Goal: Transaction & Acquisition: Download file/media

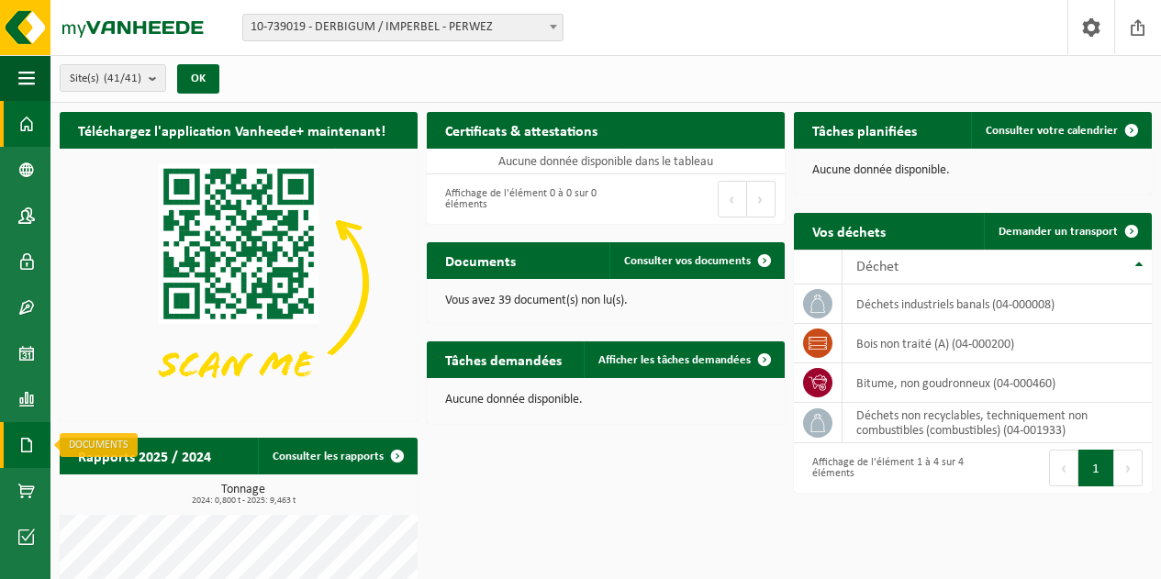
click at [28, 446] on span at bounding box center [26, 445] width 17 height 46
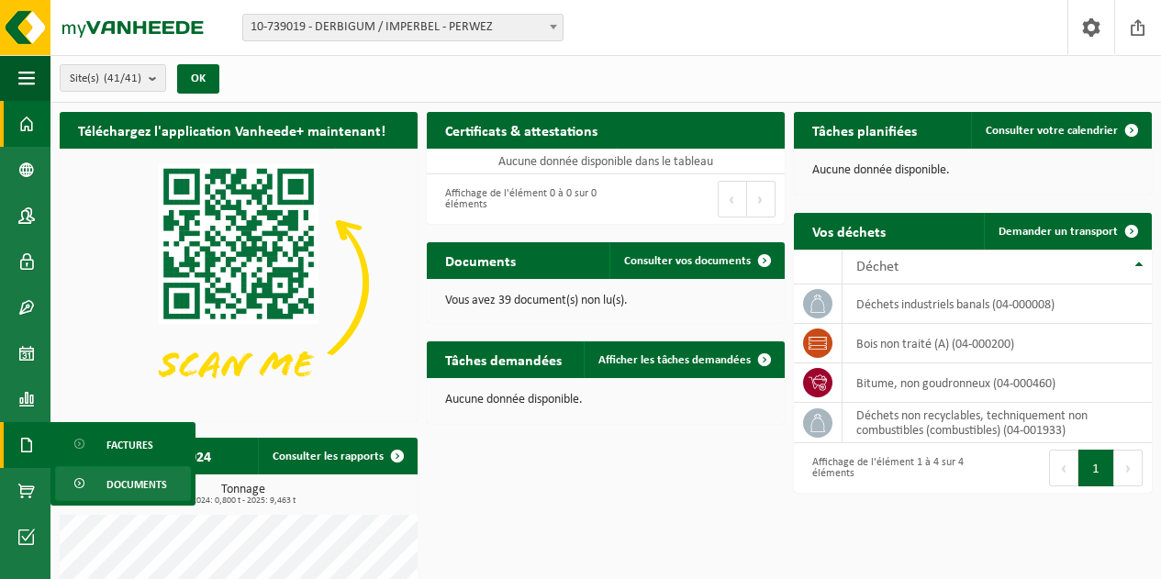
click at [119, 480] on span "Documents" at bounding box center [136, 484] width 61 height 35
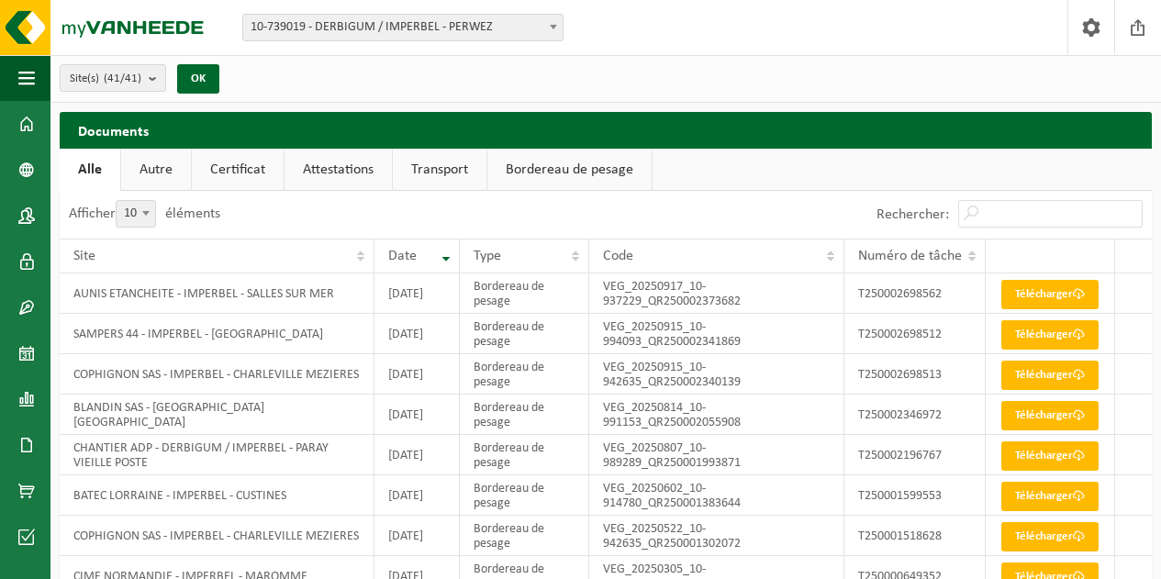
click at [233, 162] on link "Certificat" at bounding box center [238, 170] width 92 height 42
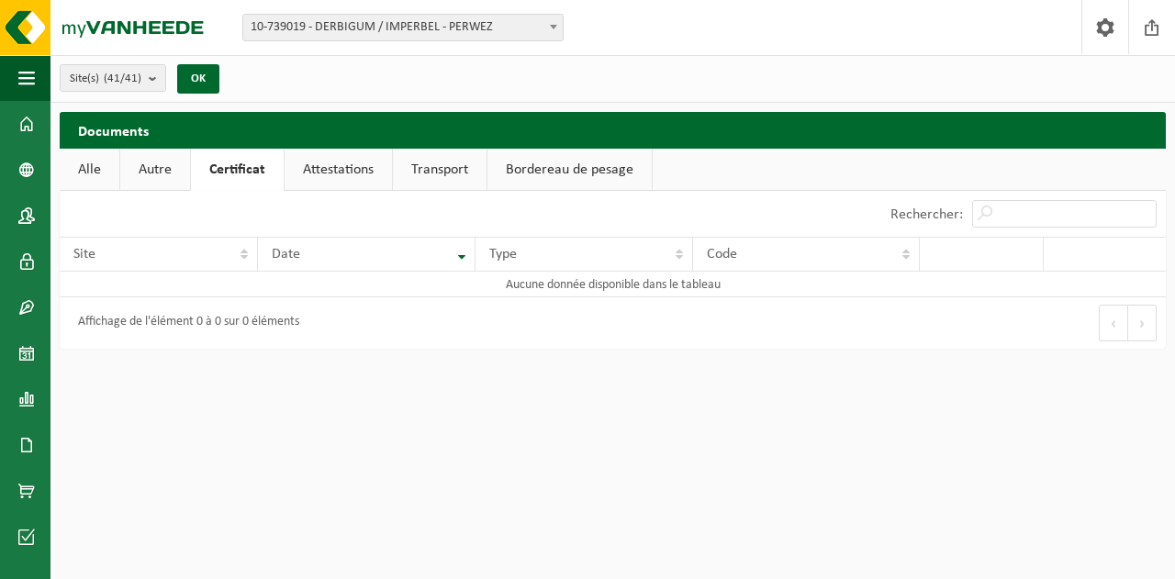
click at [342, 164] on link "Attestations" at bounding box center [338, 170] width 107 height 42
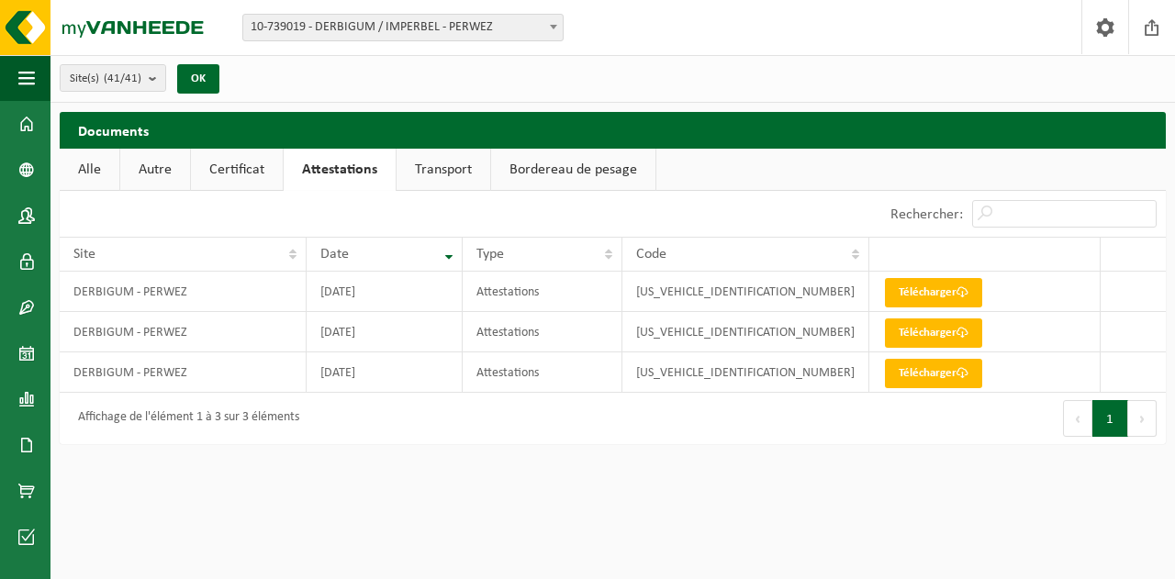
click at [444, 159] on link "Transport" at bounding box center [443, 170] width 94 height 42
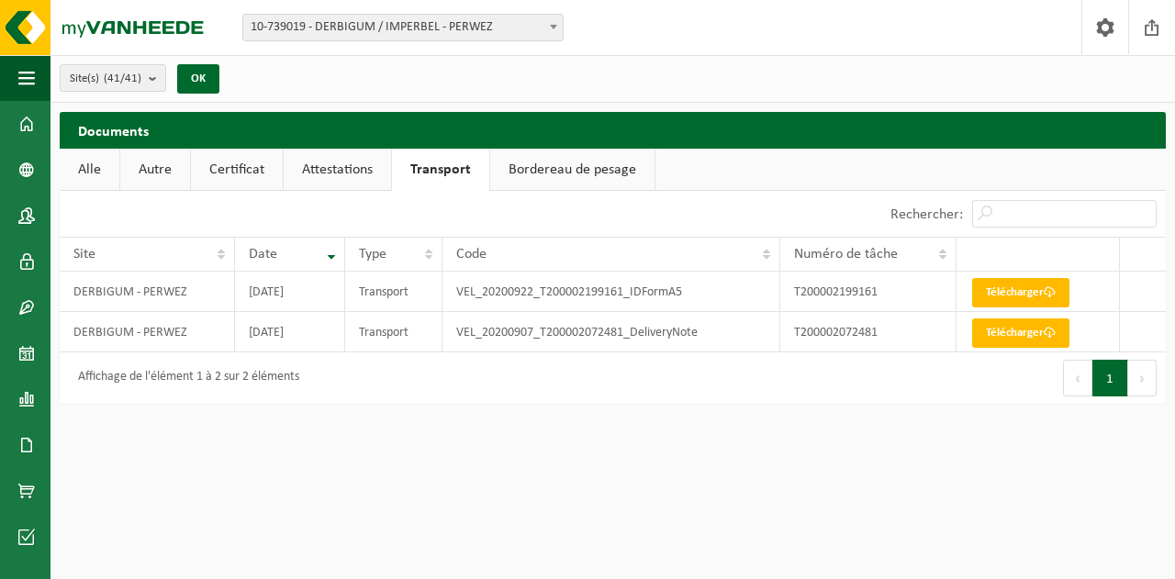
click at [556, 168] on link "Bordereau de pesage" at bounding box center [572, 170] width 164 height 42
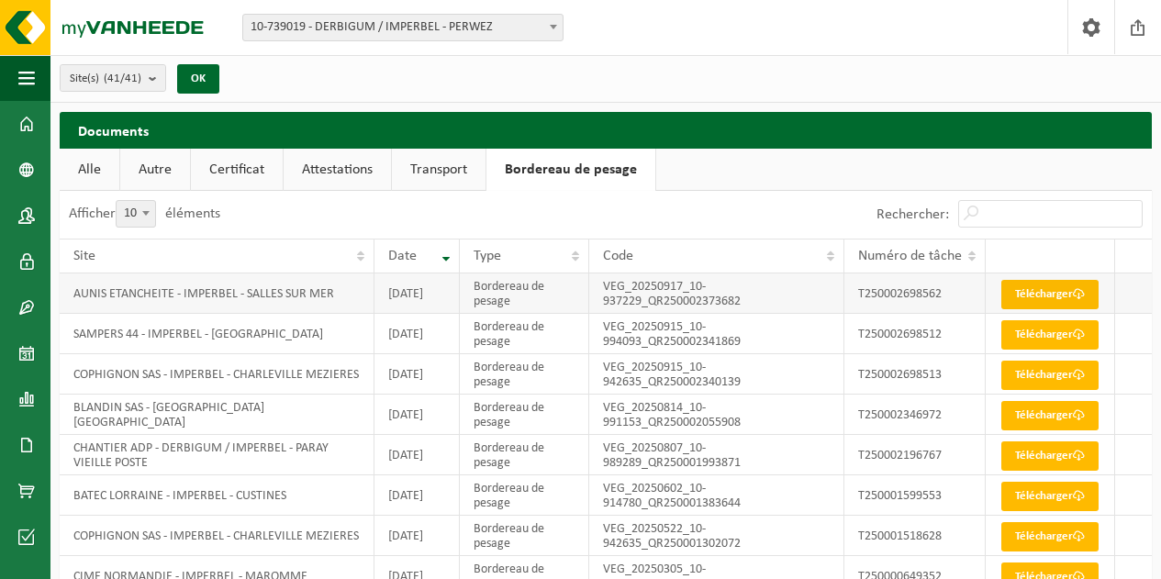
click at [1043, 300] on link "Télécharger" at bounding box center [1049, 294] width 97 height 29
click at [325, 173] on link "Attestations" at bounding box center [337, 170] width 107 height 42
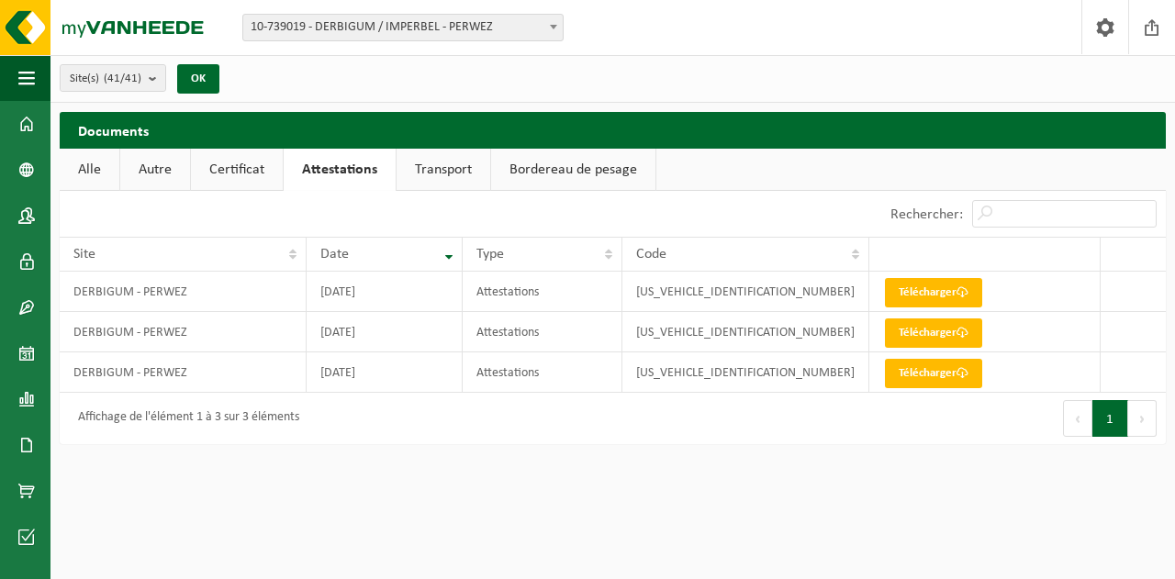
click at [250, 175] on link "Certificat" at bounding box center [237, 170] width 92 height 42
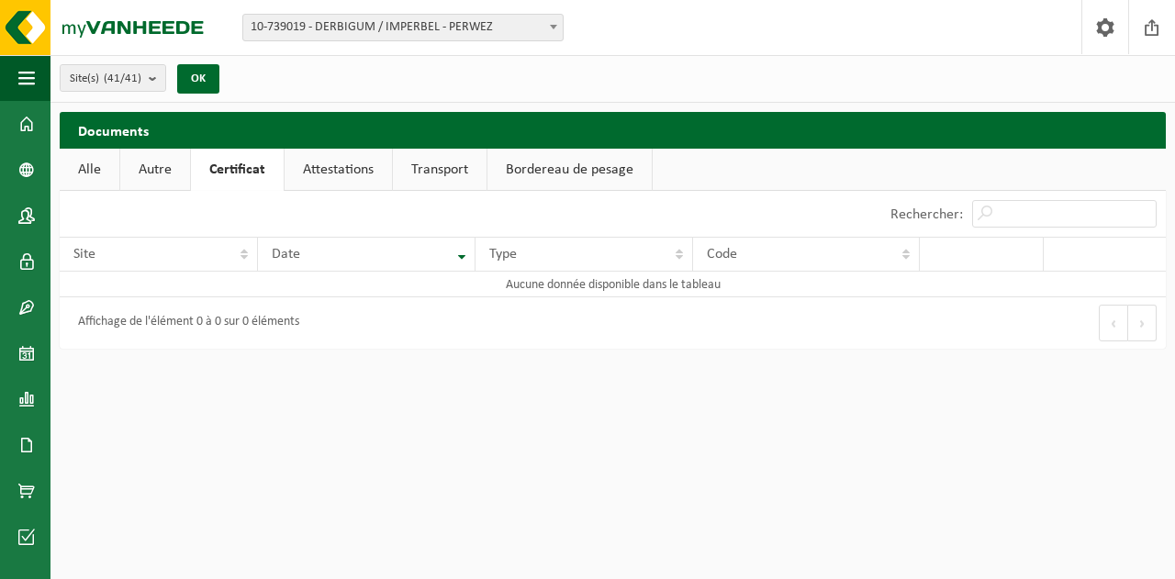
click at [166, 173] on link "Autre" at bounding box center [155, 170] width 70 height 42
click at [86, 175] on link "Alle" at bounding box center [90, 170] width 60 height 42
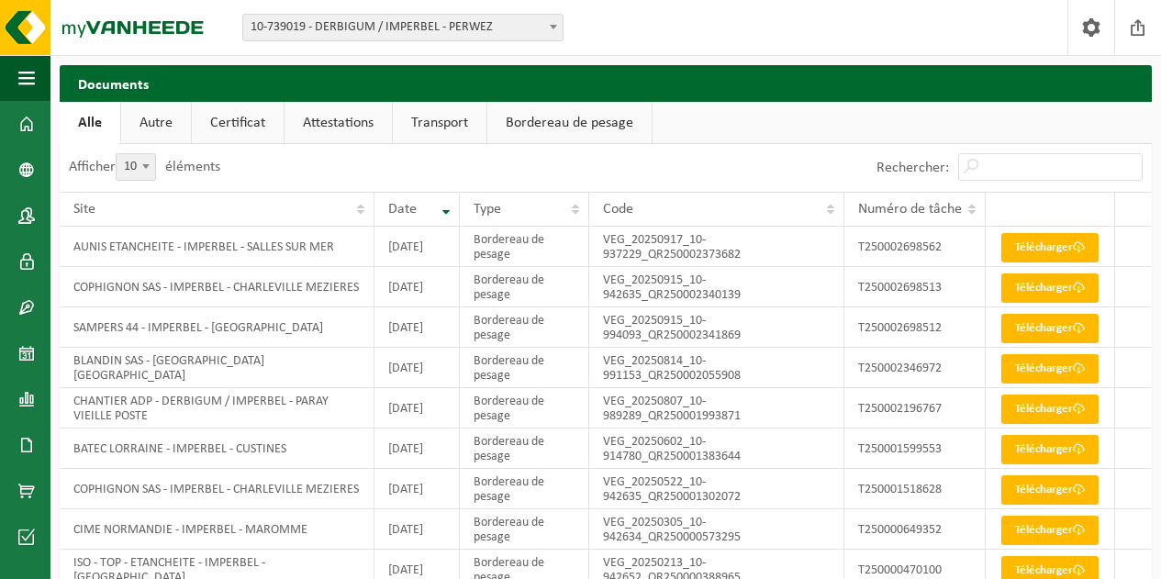
scroll to position [54, 0]
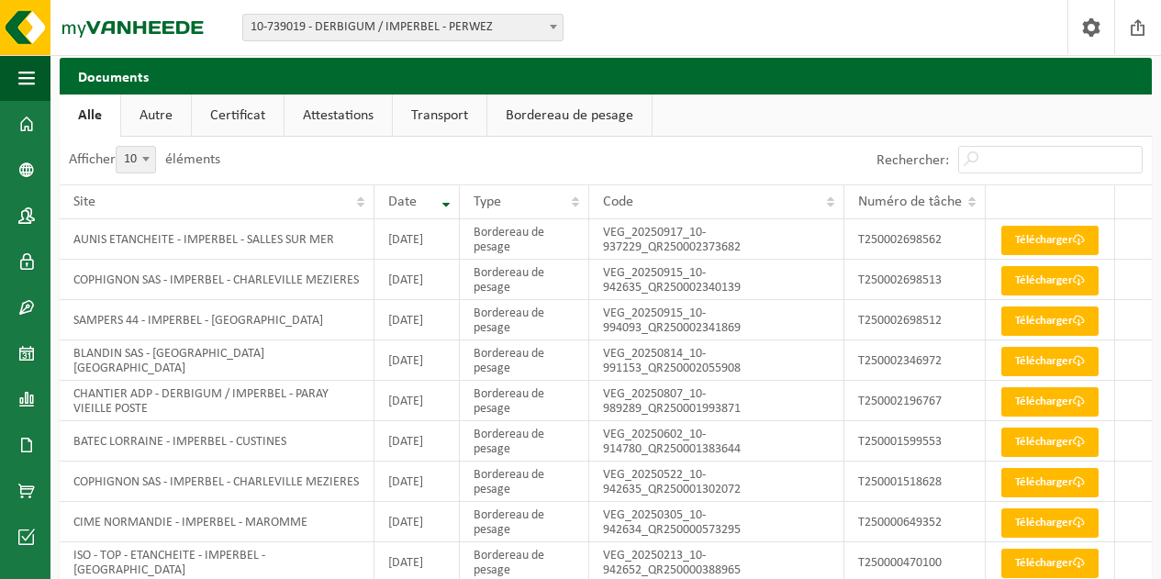
click at [158, 110] on link "Autre" at bounding box center [156, 116] width 70 height 42
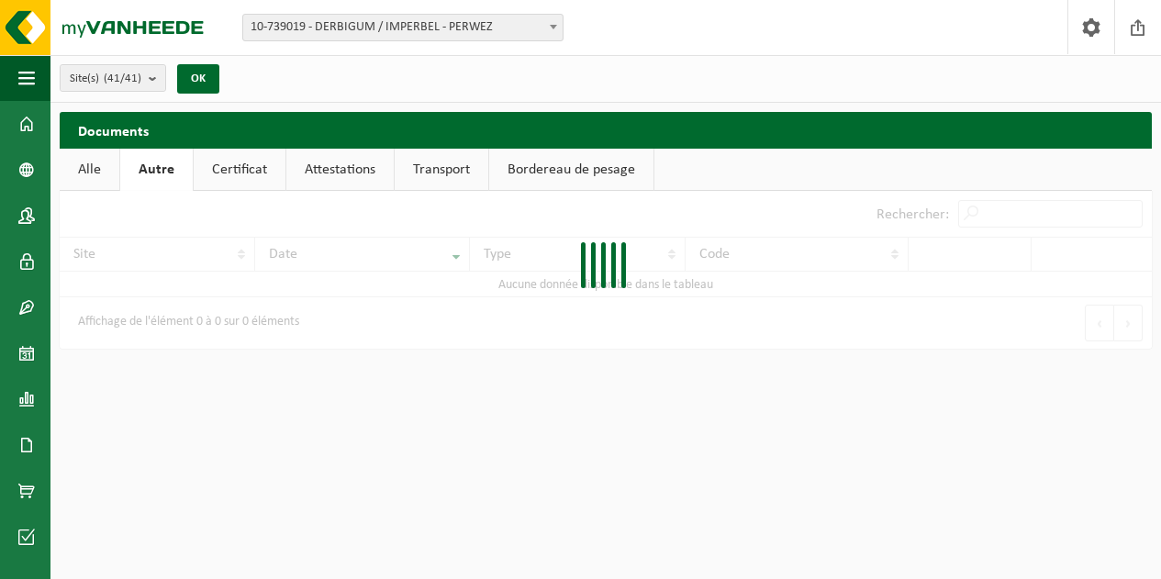
scroll to position [0, 0]
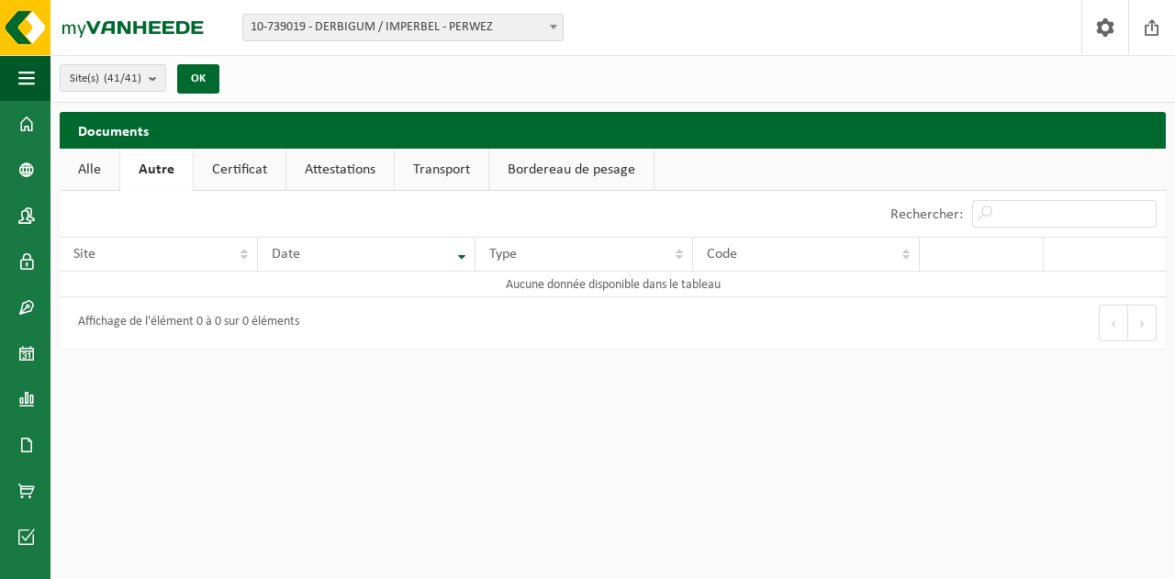
click at [241, 176] on link "Certificat" at bounding box center [240, 170] width 92 height 42
click at [333, 171] on link "Attestations" at bounding box center [338, 170] width 107 height 42
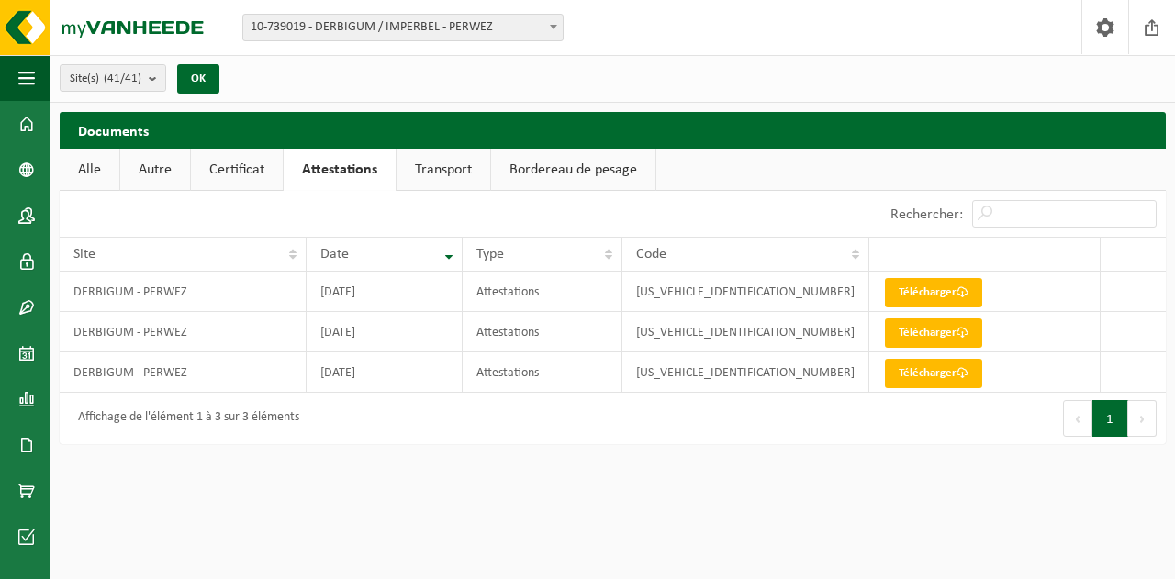
click at [449, 167] on link "Transport" at bounding box center [443, 170] width 94 height 42
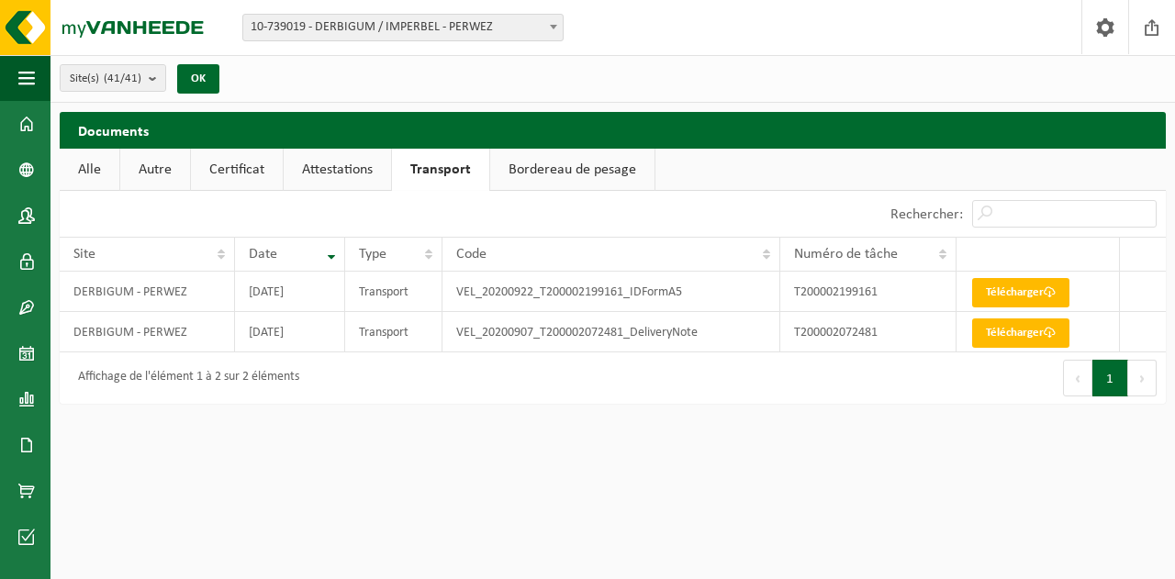
click at [525, 167] on link "Bordereau de pesage" at bounding box center [572, 170] width 164 height 42
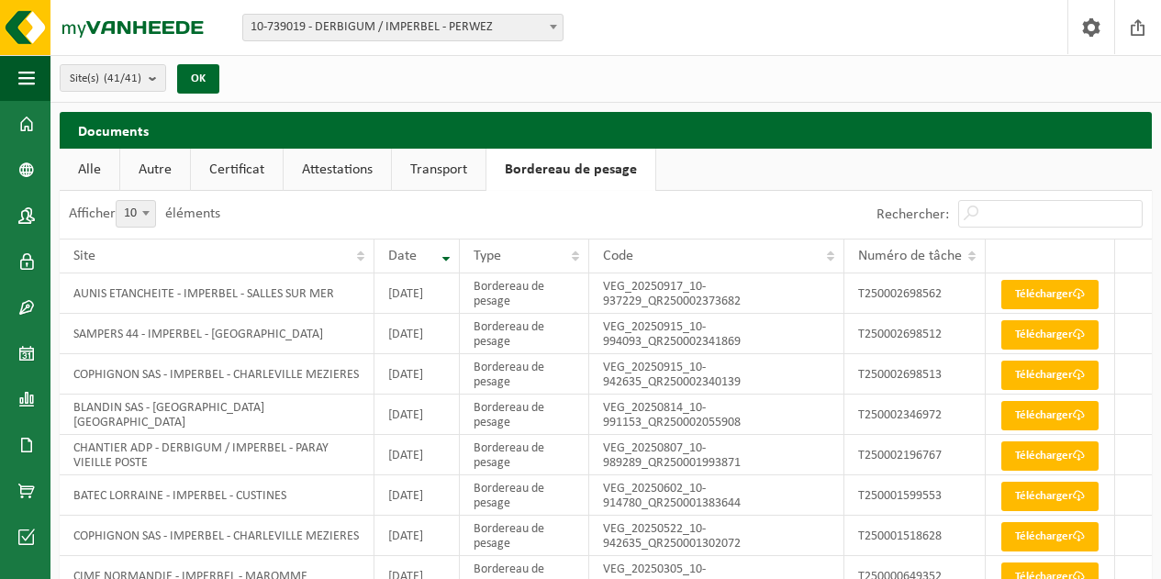
click at [422, 165] on link "Transport" at bounding box center [439, 170] width 94 height 42
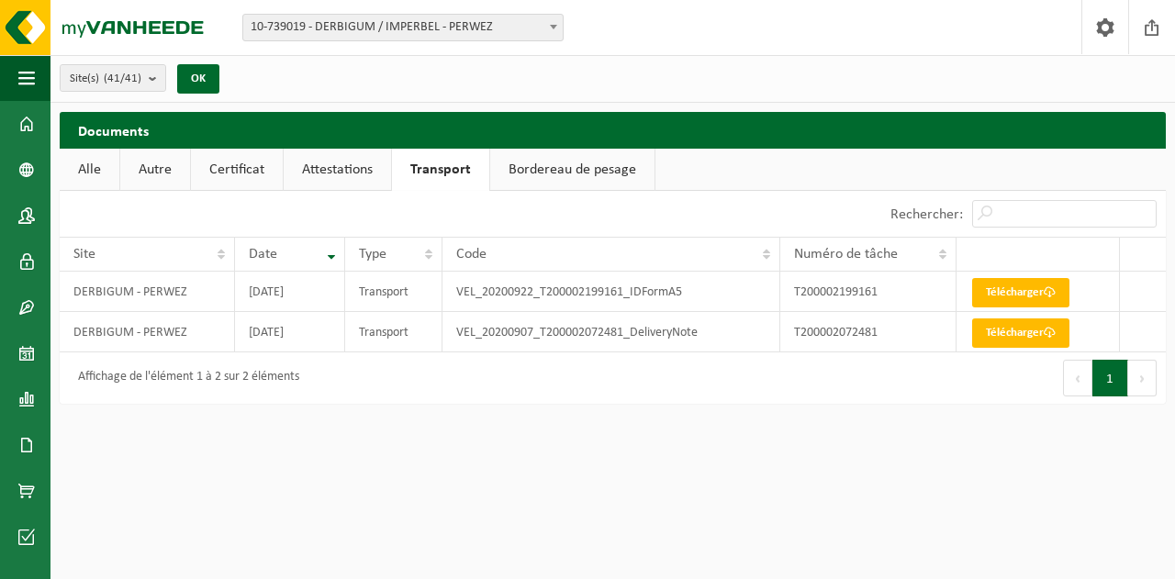
click at [353, 163] on link "Attestations" at bounding box center [337, 170] width 107 height 42
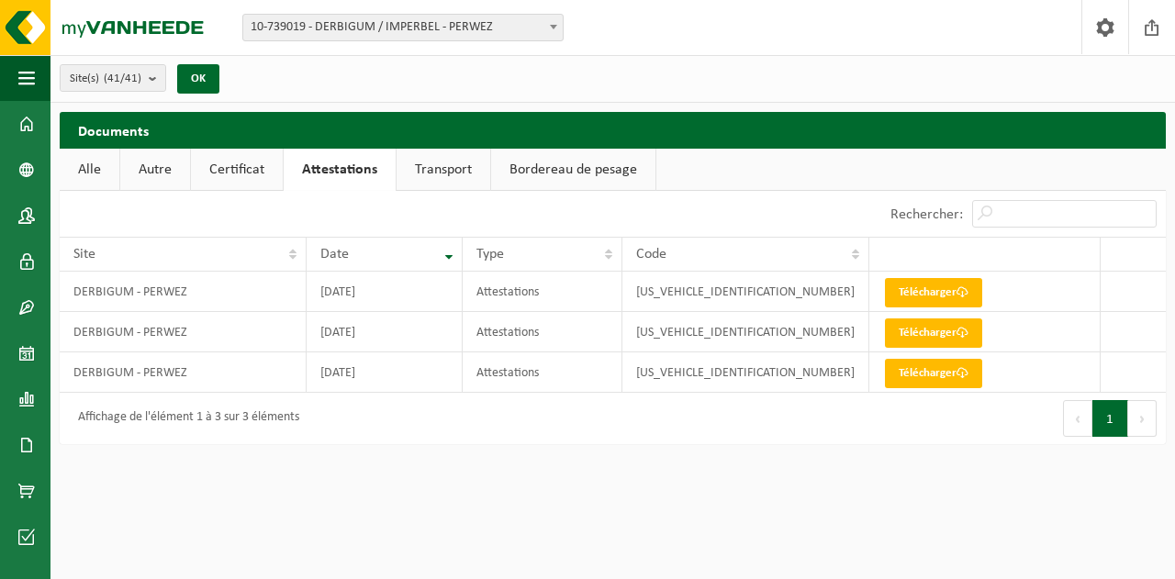
click at [231, 171] on link "Certificat" at bounding box center [237, 170] width 92 height 42
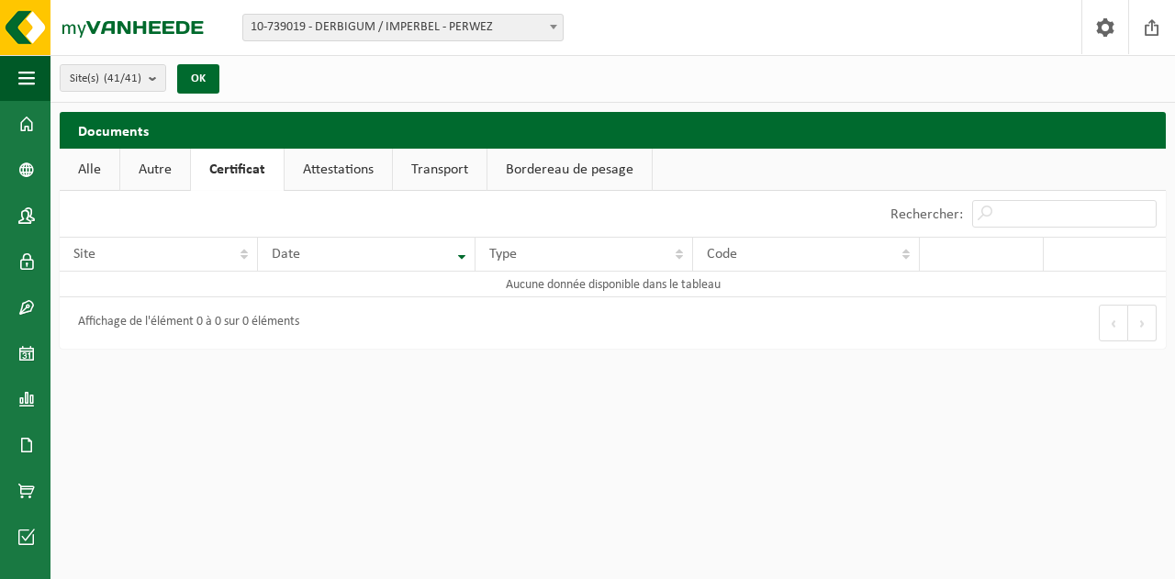
click at [149, 168] on link "Autre" at bounding box center [155, 170] width 70 height 42
click at [108, 170] on link "Alle" at bounding box center [90, 170] width 60 height 42
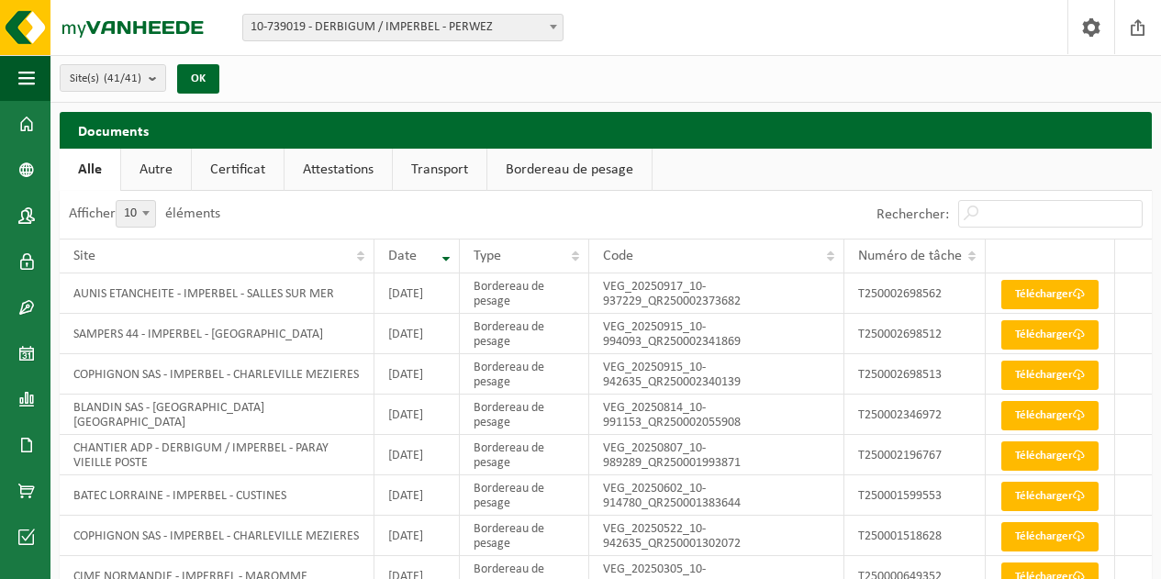
click at [162, 167] on link "Autre" at bounding box center [156, 170] width 70 height 42
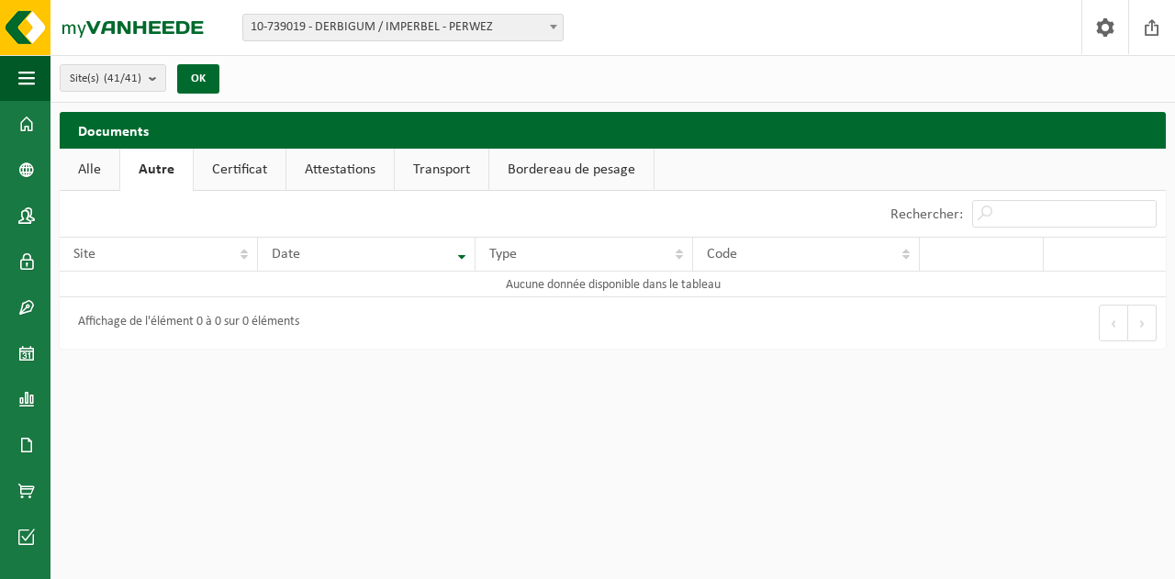
click at [235, 162] on link "Certificat" at bounding box center [240, 170] width 92 height 42
click at [342, 166] on link "Attestations" at bounding box center [338, 170] width 107 height 42
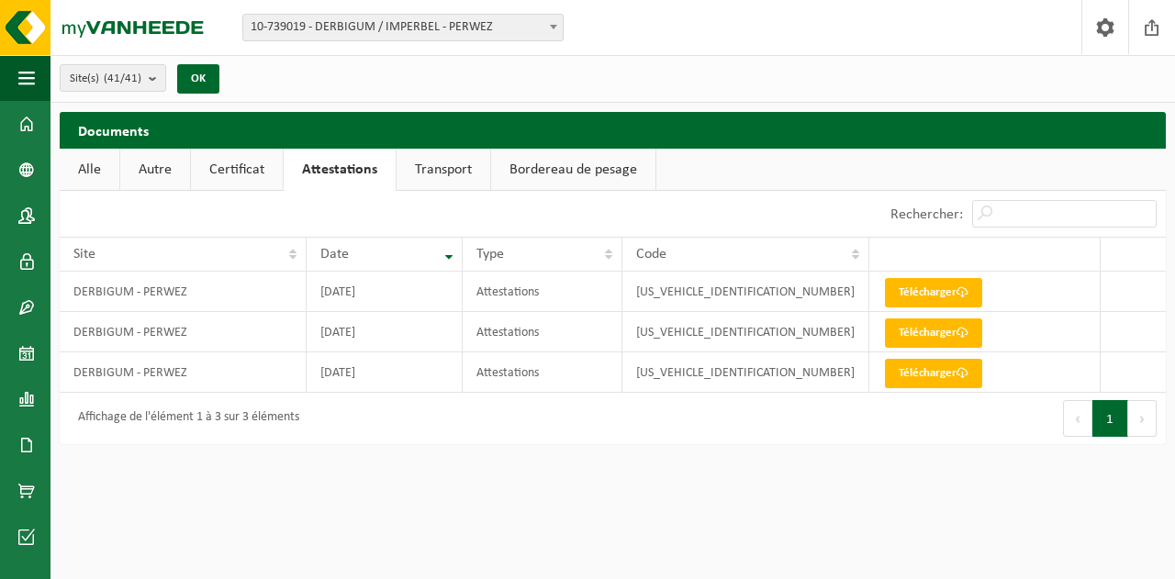
click at [430, 172] on link "Transport" at bounding box center [443, 170] width 94 height 42
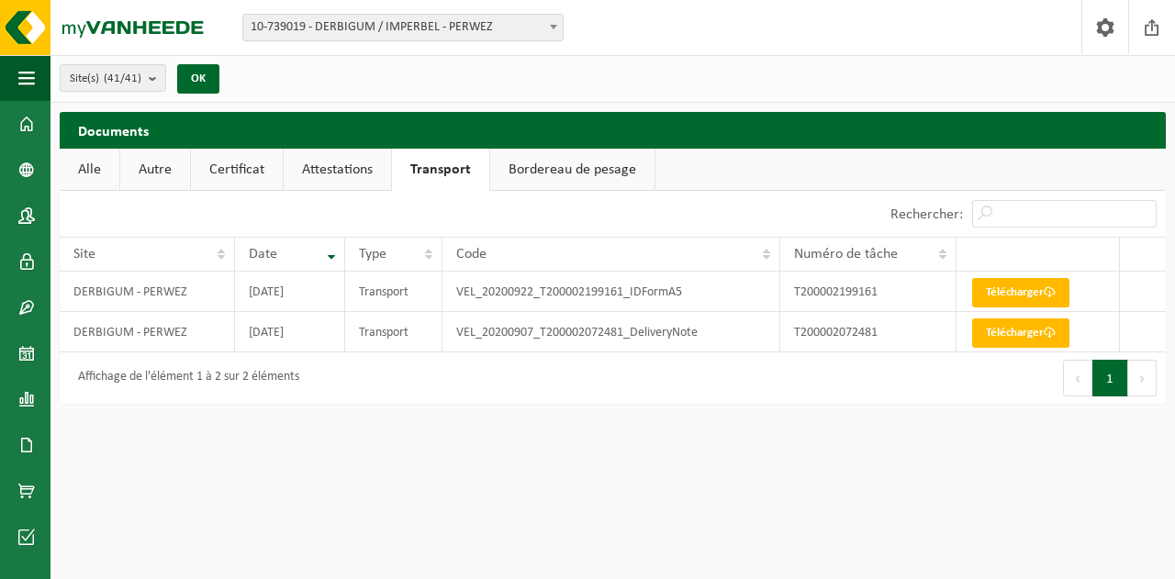
click at [539, 154] on link "Bordereau de pesage" at bounding box center [572, 170] width 164 height 42
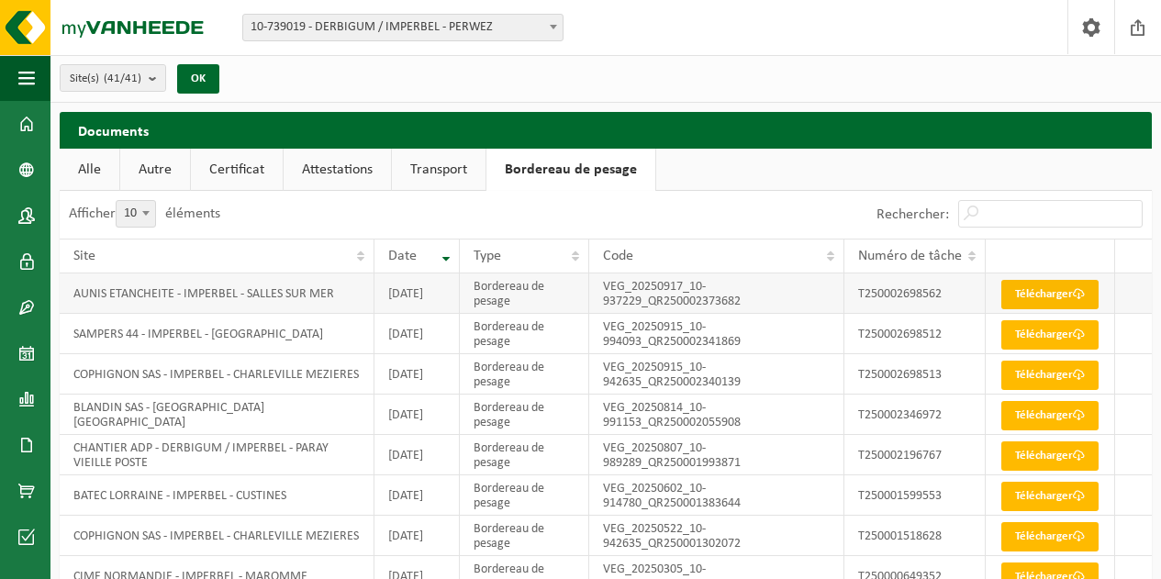
click at [1014, 298] on link "Télécharger" at bounding box center [1049, 294] width 97 height 29
click at [1039, 430] on link "Télécharger" at bounding box center [1049, 415] width 97 height 29
